Goal: Task Accomplishment & Management: Use online tool/utility

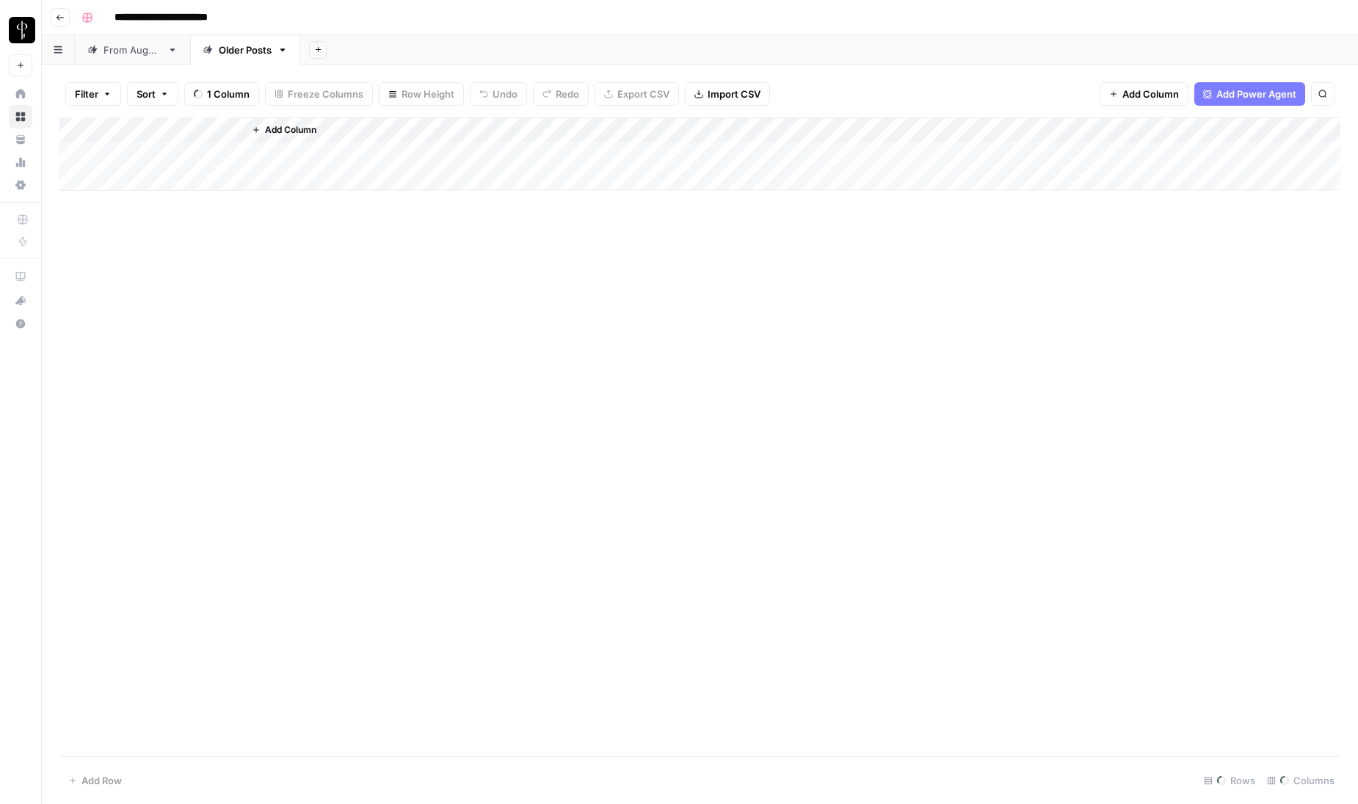
click at [126, 58] on link "From [DATE]" at bounding box center [132, 49] width 115 height 29
click at [164, 355] on div "Add Column" at bounding box center [699, 437] width 1281 height 640
click at [291, 709] on div "Add Column" at bounding box center [699, 437] width 1281 height 640
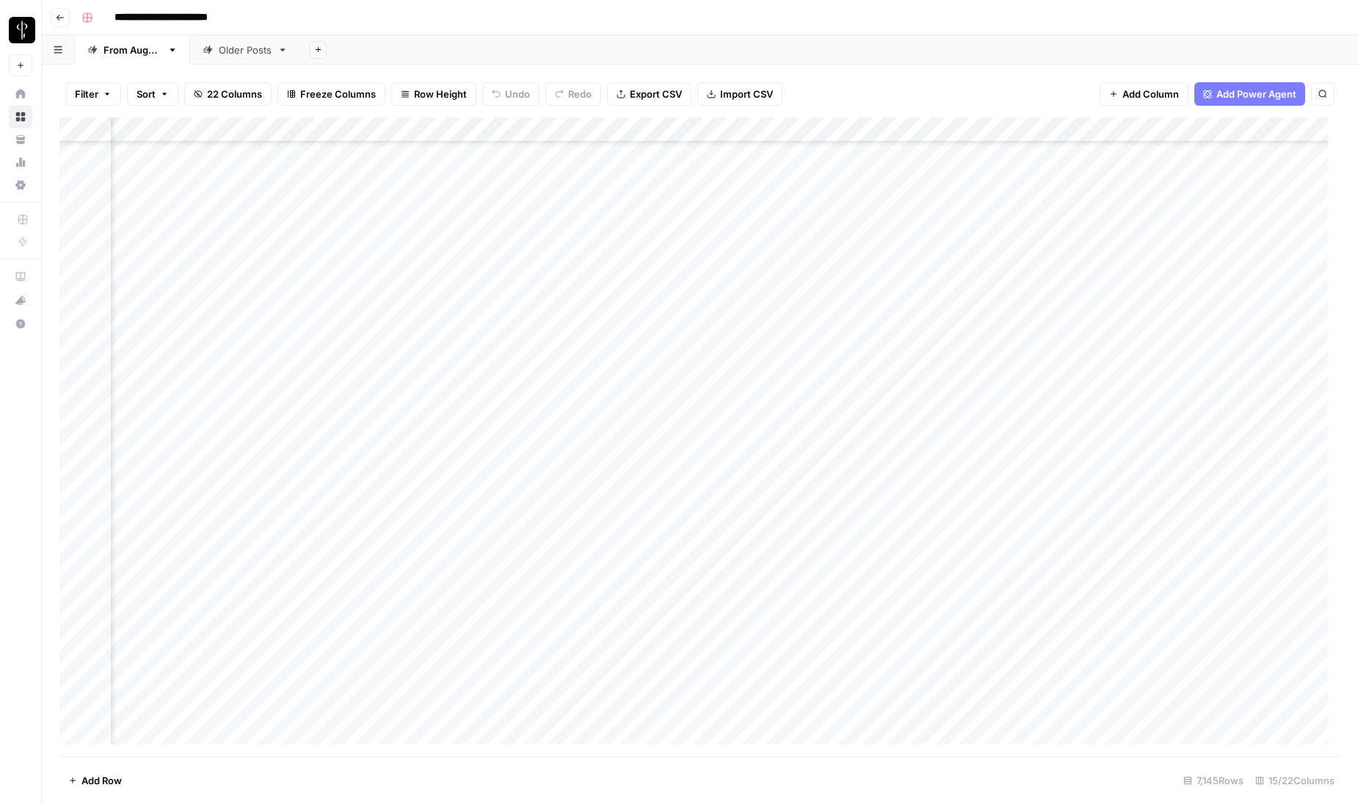
click at [1126, 714] on div "Add Column" at bounding box center [699, 437] width 1281 height 640
click at [652, 706] on div "Add Column" at bounding box center [699, 437] width 1281 height 640
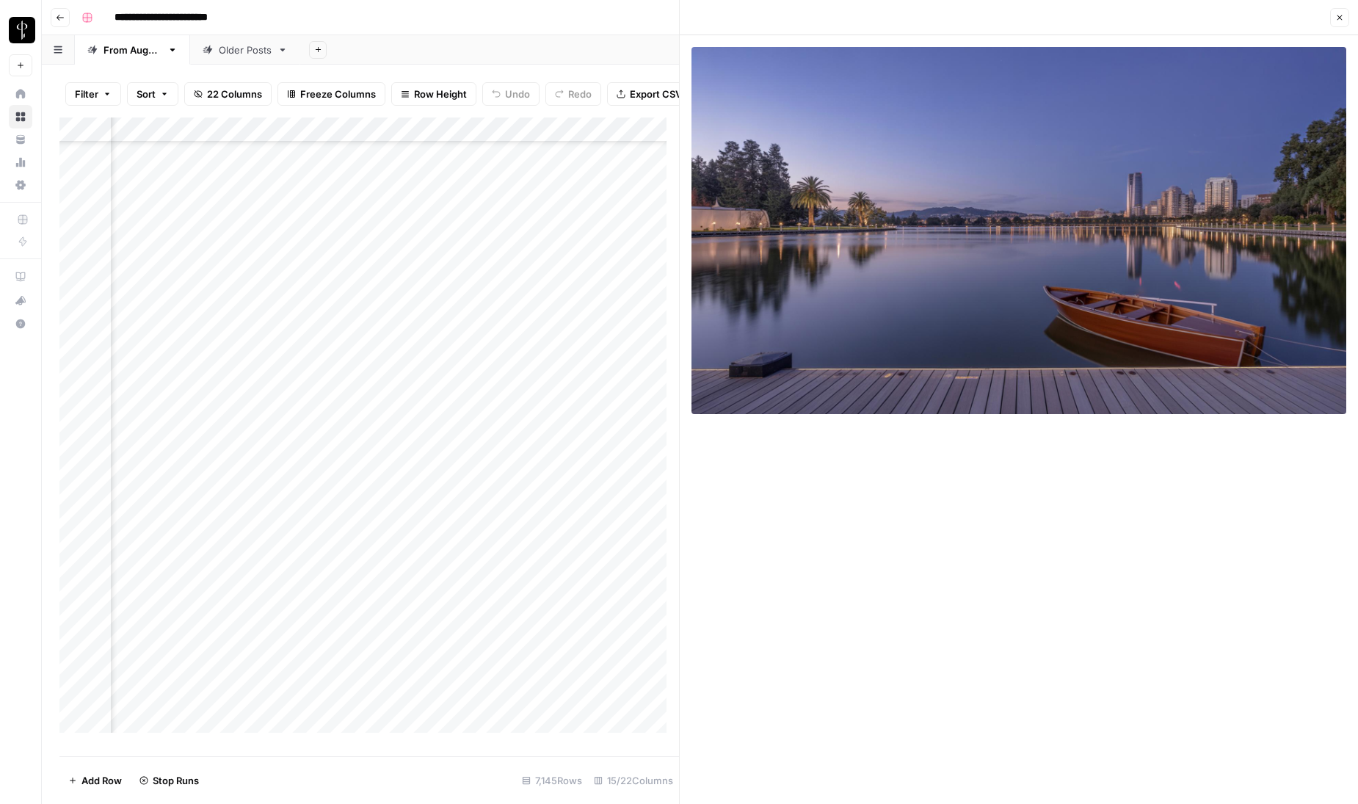
click at [1344, 11] on button "Close" at bounding box center [1340, 17] width 19 height 19
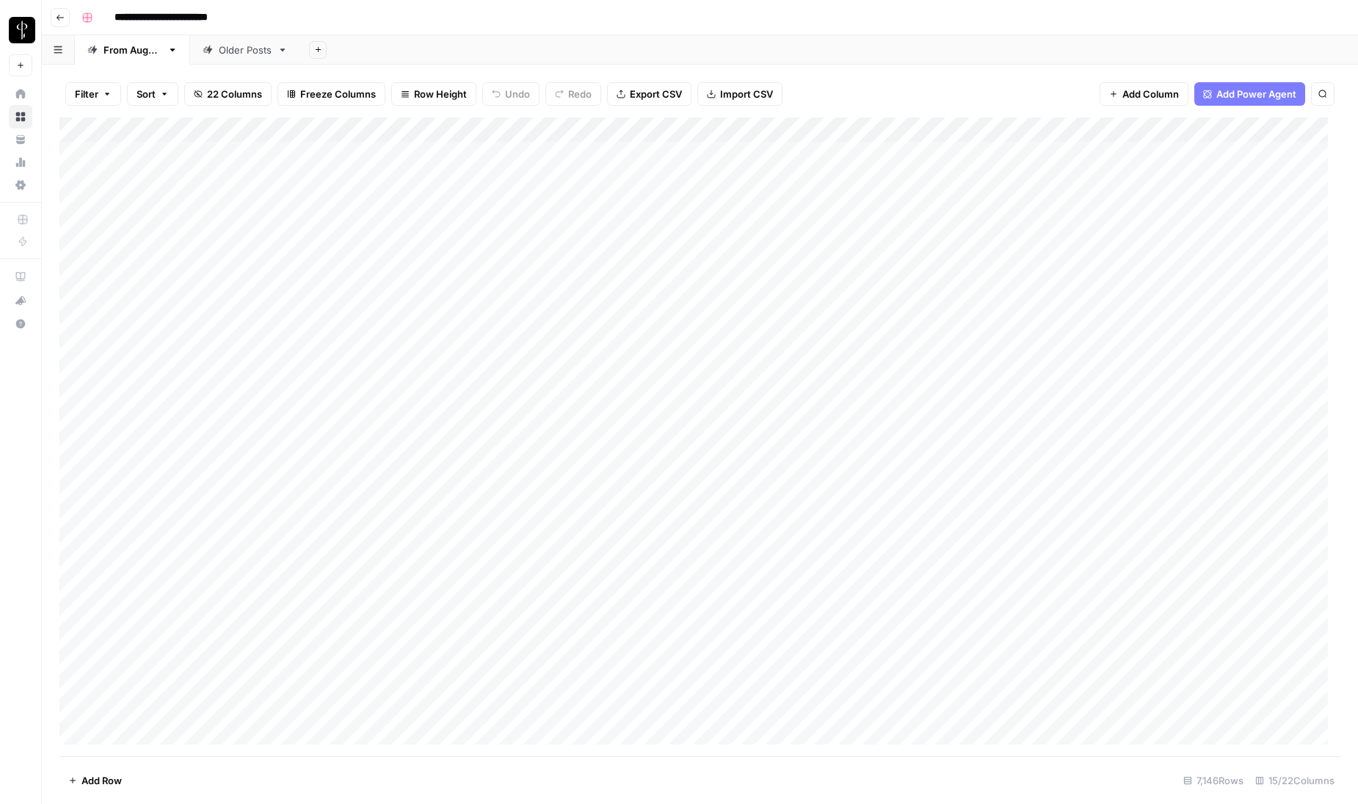
click at [157, 178] on div "Add Column" at bounding box center [699, 437] width 1281 height 640
click at [743, 701] on div "Add Column" at bounding box center [699, 437] width 1281 height 640
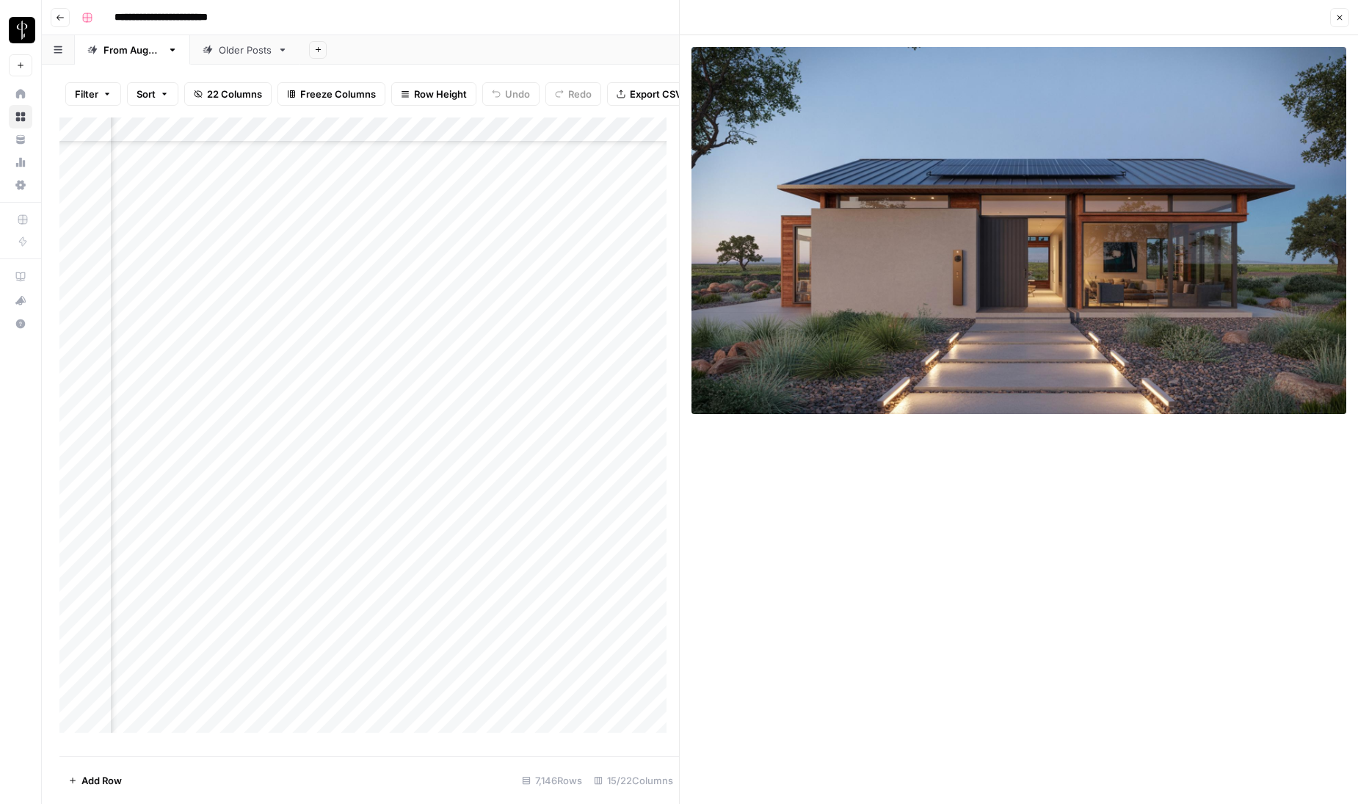
click at [1334, 15] on button "Close" at bounding box center [1340, 17] width 19 height 19
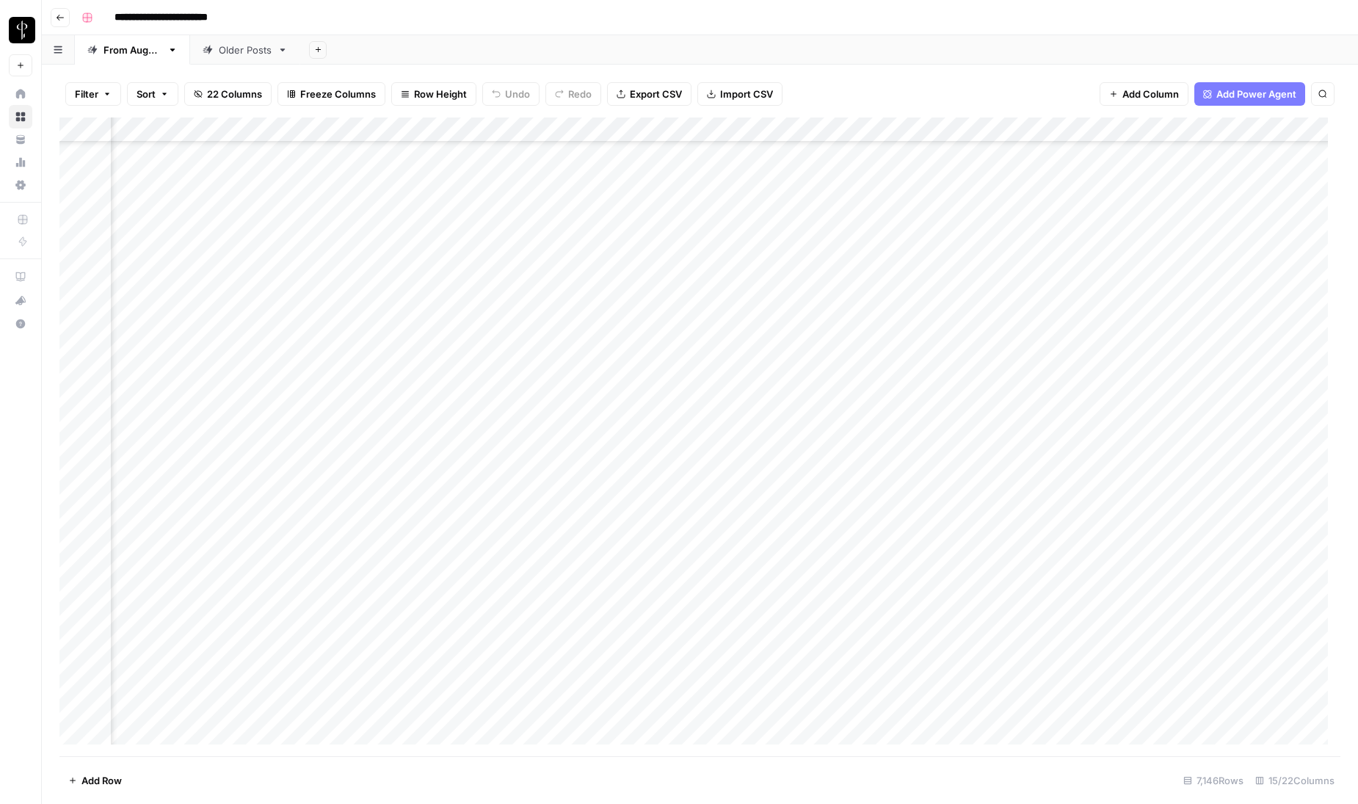
click at [1239, 703] on div "Add Column" at bounding box center [699, 437] width 1281 height 640
